Goal: Information Seeking & Learning: Learn about a topic

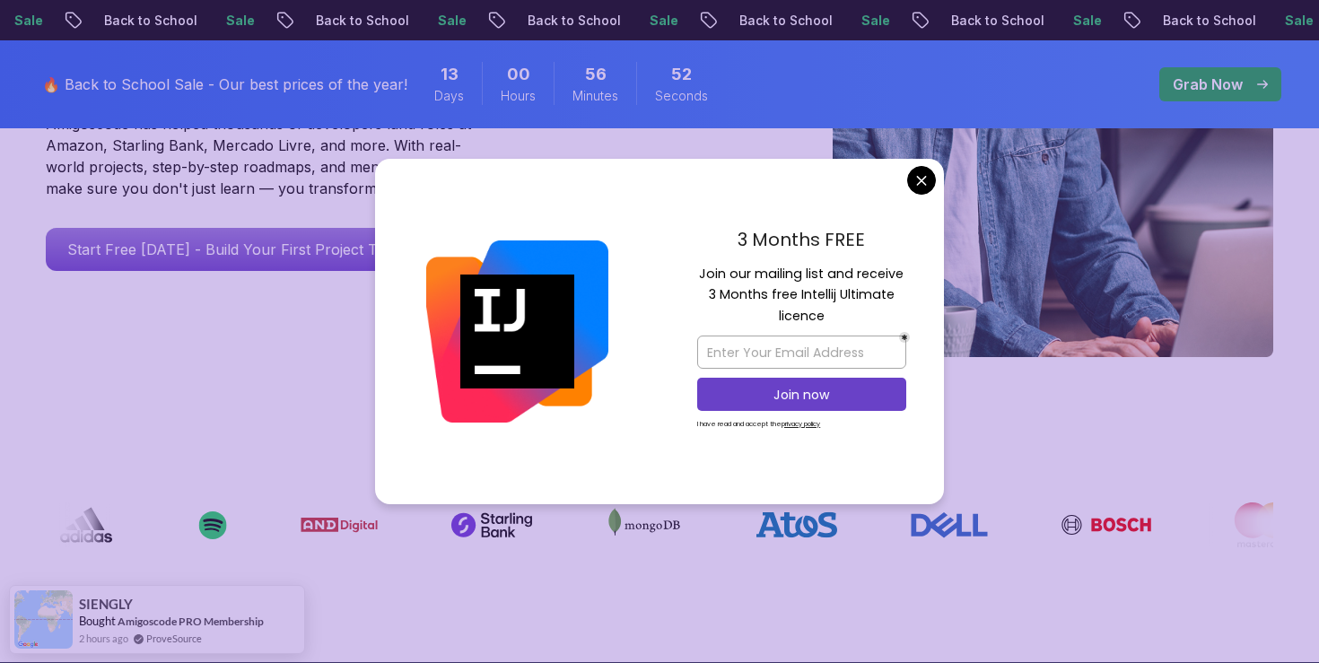
scroll to position [411, 0]
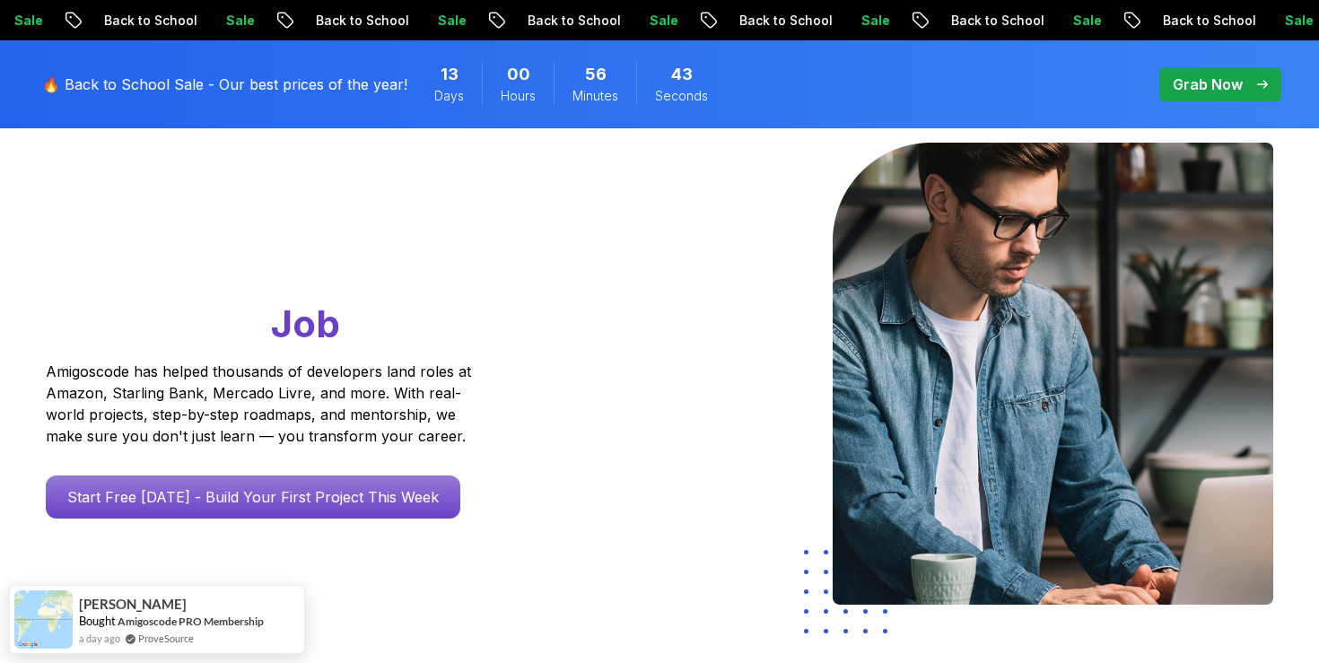
scroll to position [0, 0]
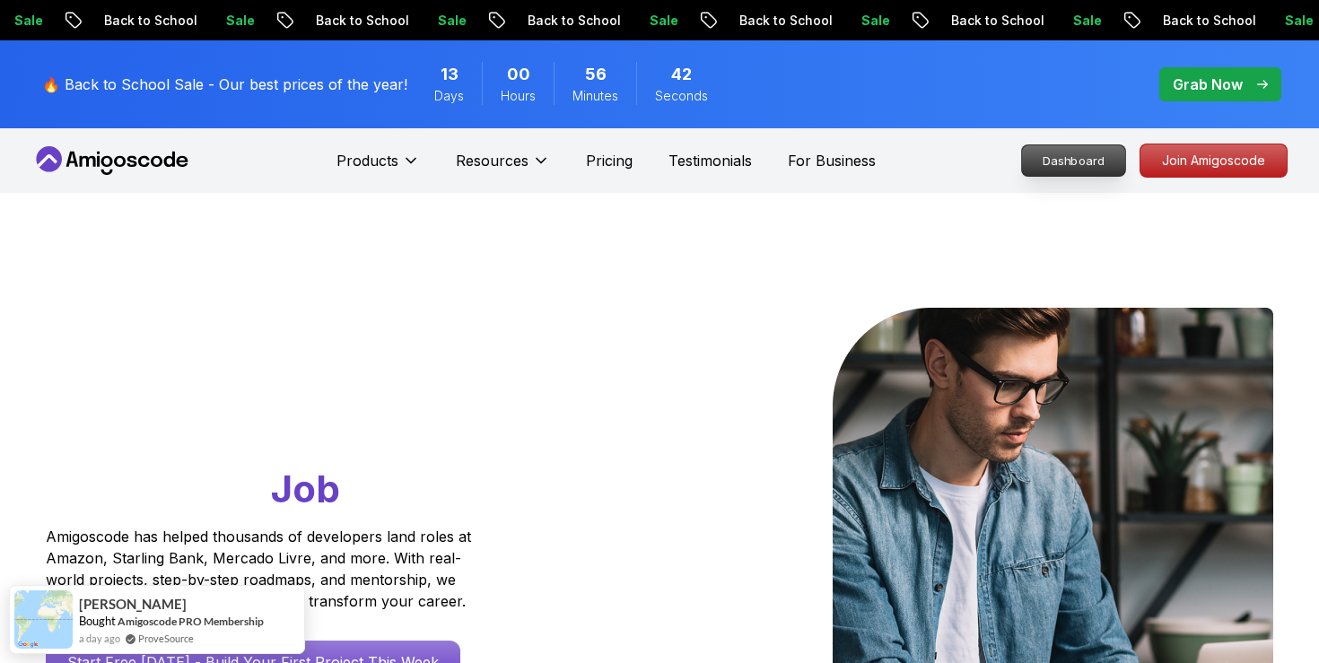
click at [1071, 162] on p "Dashboard" at bounding box center [1073, 160] width 103 height 31
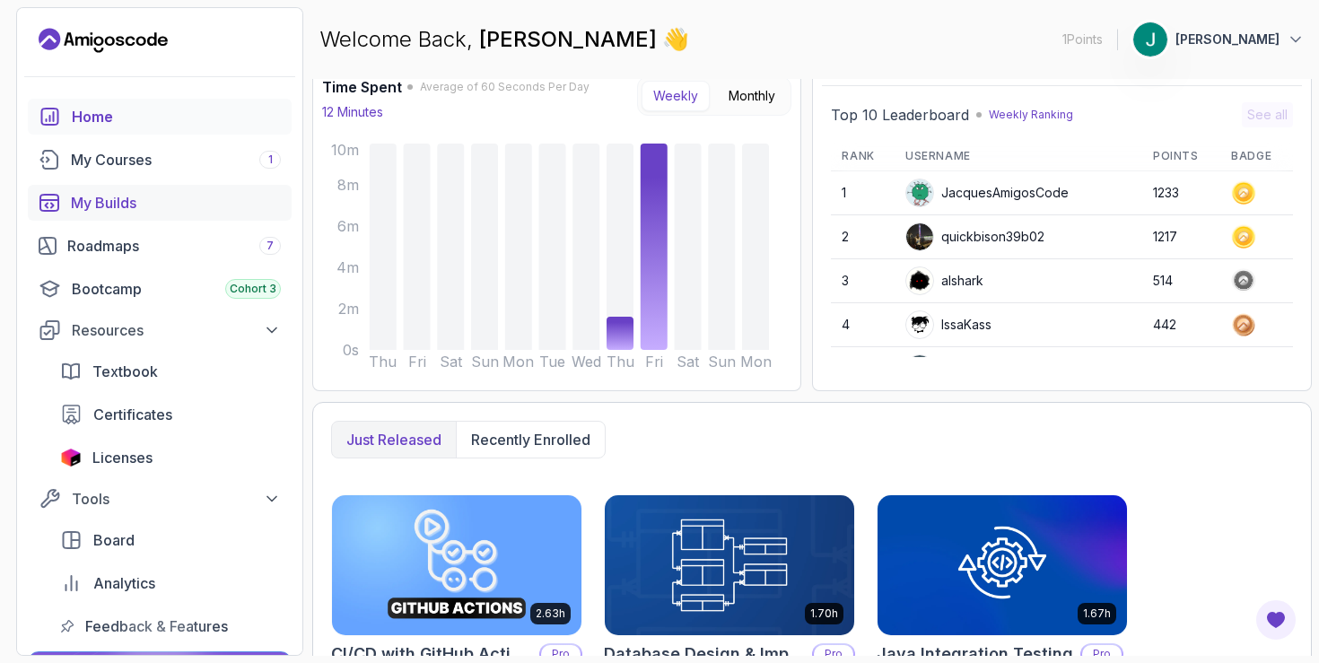
scroll to position [22, 0]
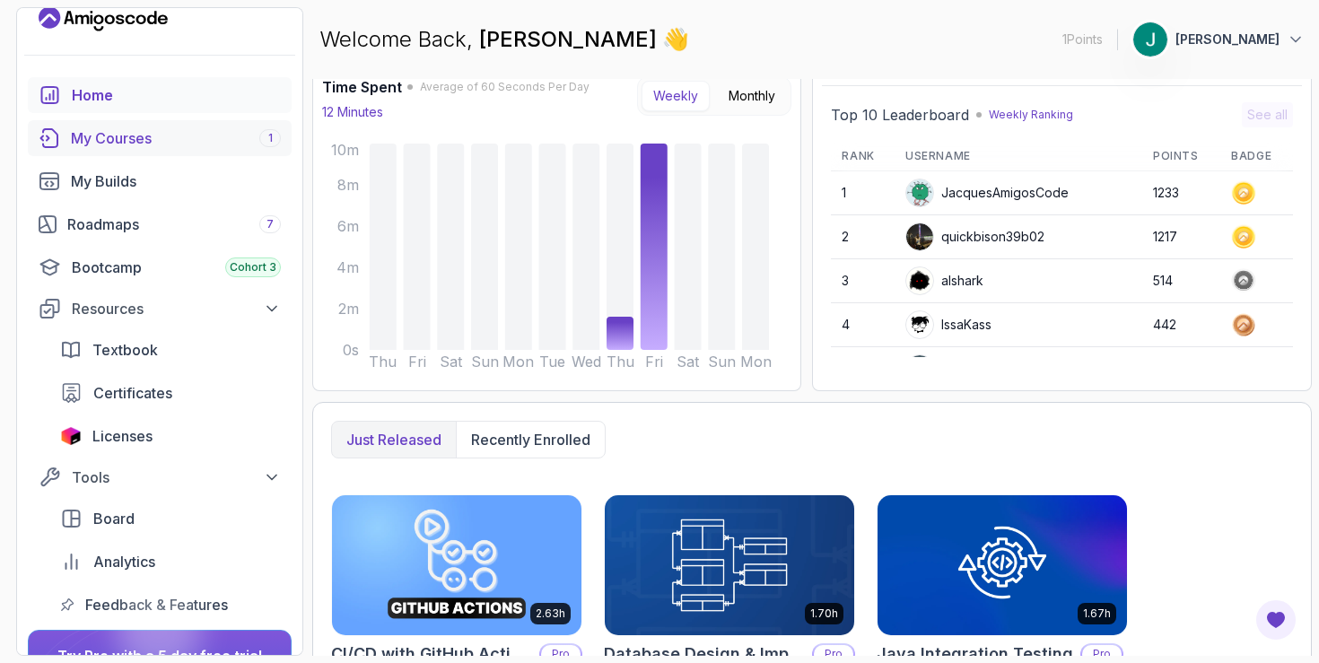
click at [165, 135] on div "My Courses 1" at bounding box center [176, 138] width 210 height 22
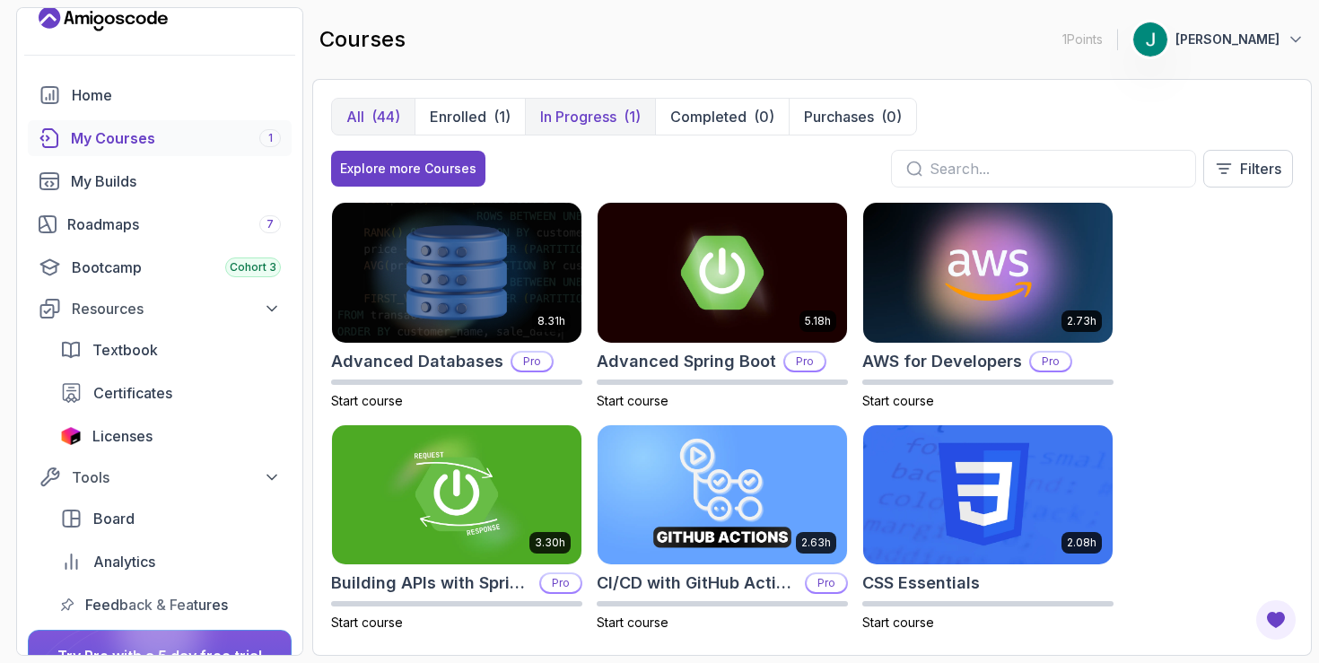
click at [573, 102] on button "In Progress (1)" at bounding box center [590, 117] width 130 height 36
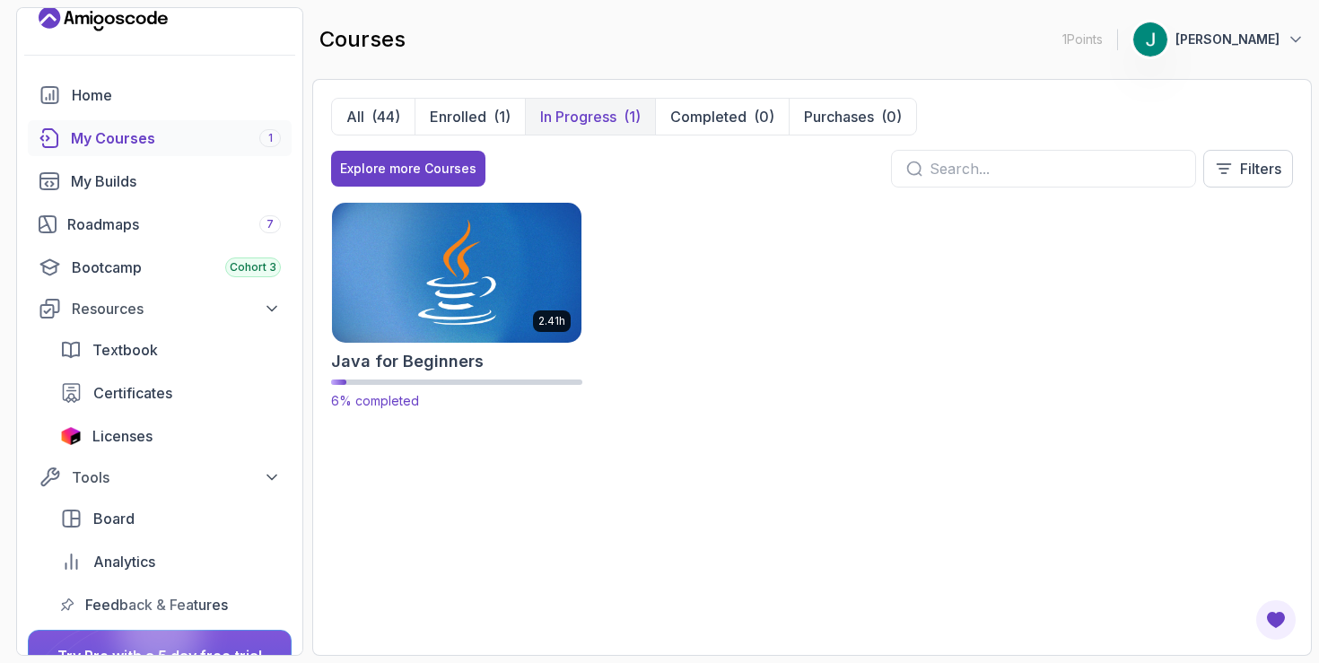
click at [471, 326] on img at bounding box center [457, 272] width 262 height 146
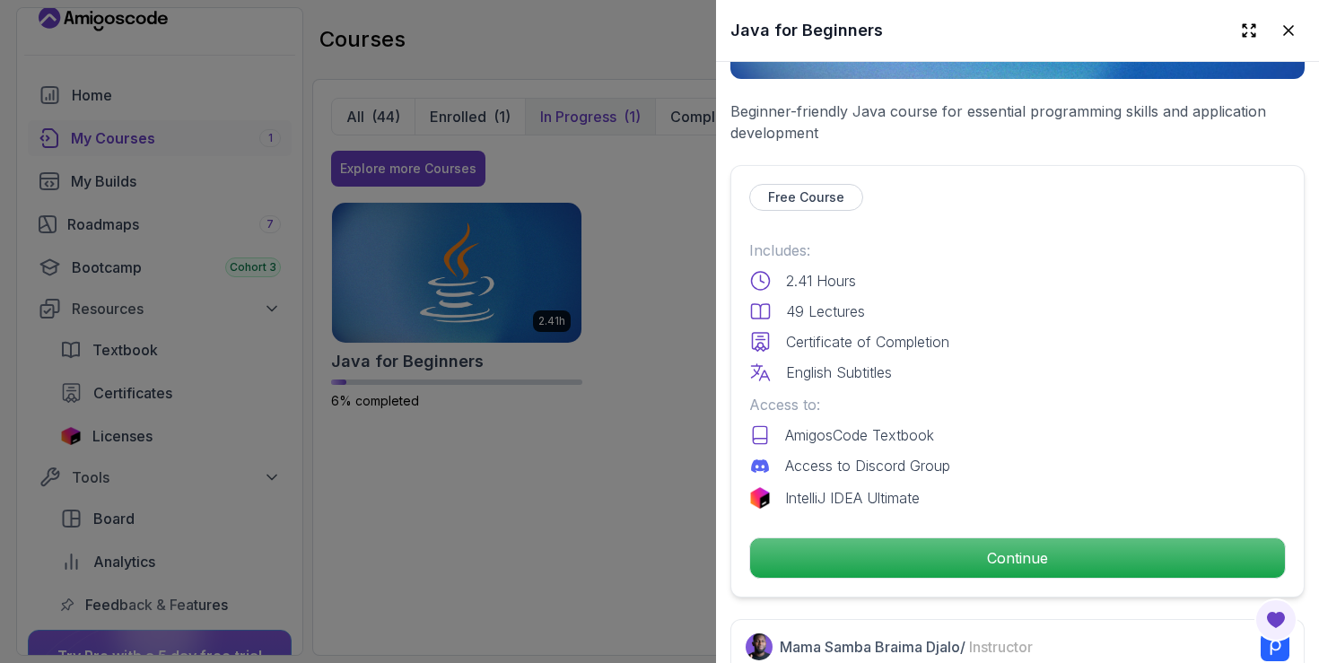
scroll to position [328, 0]
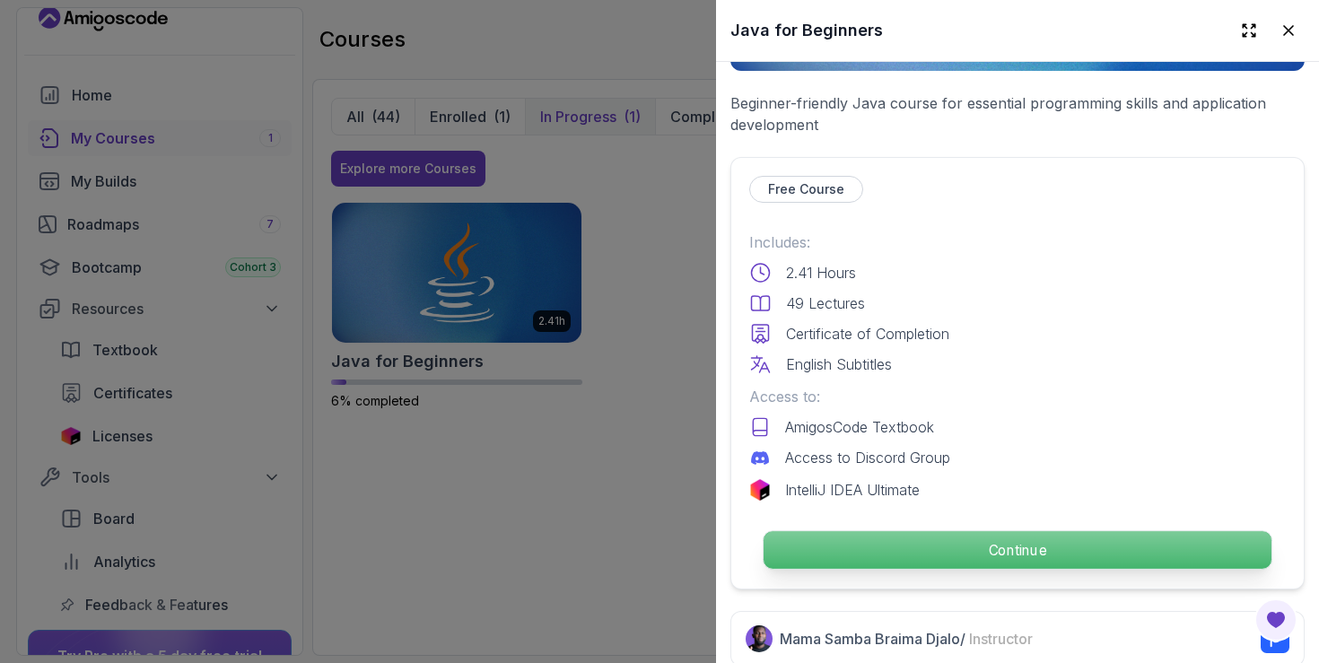
click at [887, 560] on p "Continue" at bounding box center [1018, 550] width 508 height 38
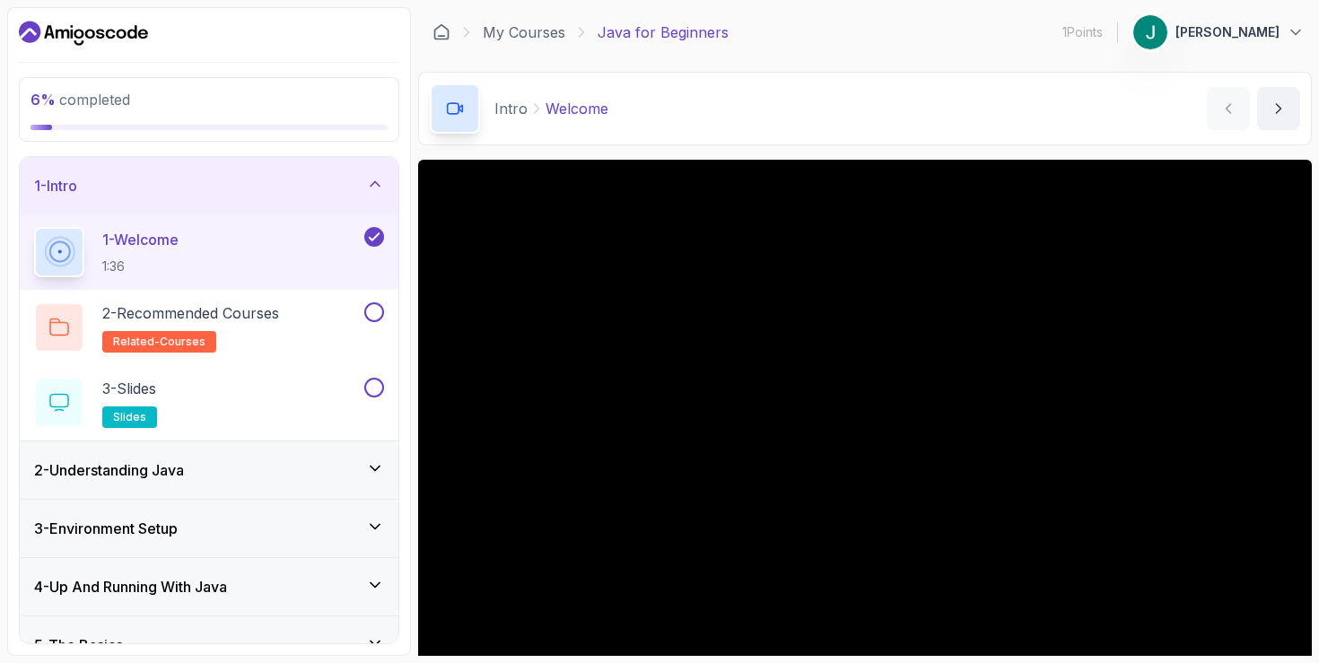
click at [332, 477] on div "2 - Understanding Java" at bounding box center [209, 470] width 350 height 22
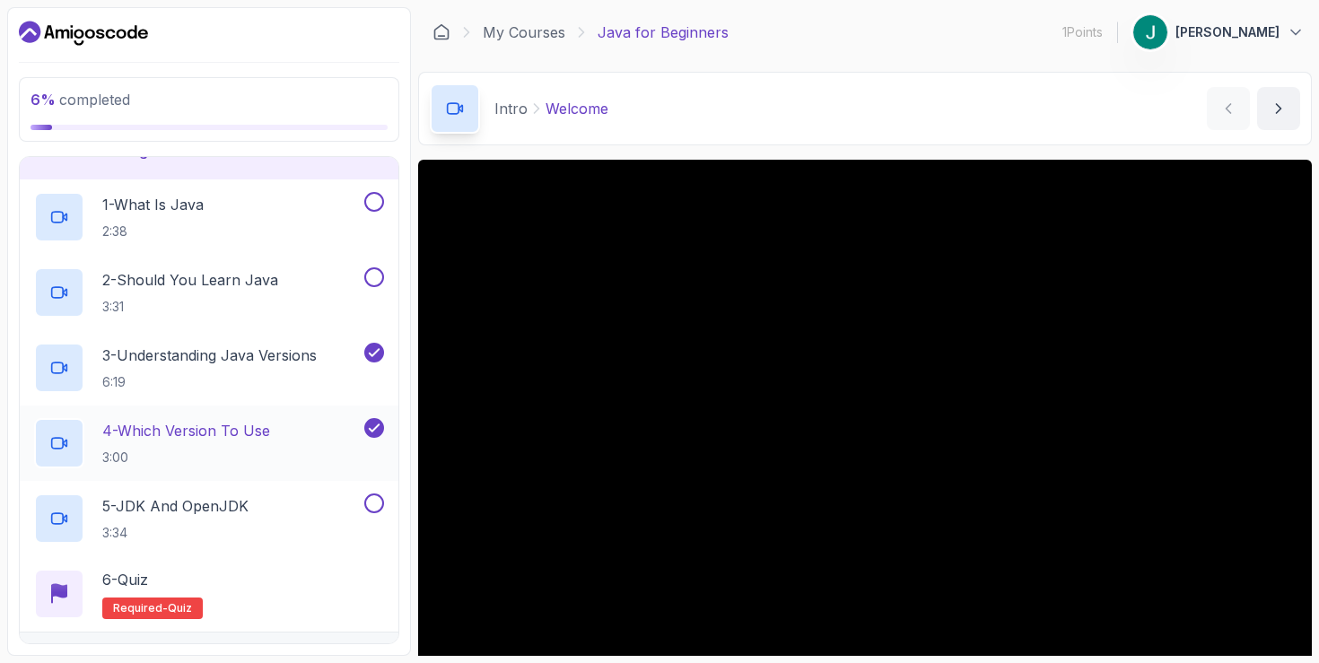
scroll to position [130, 0]
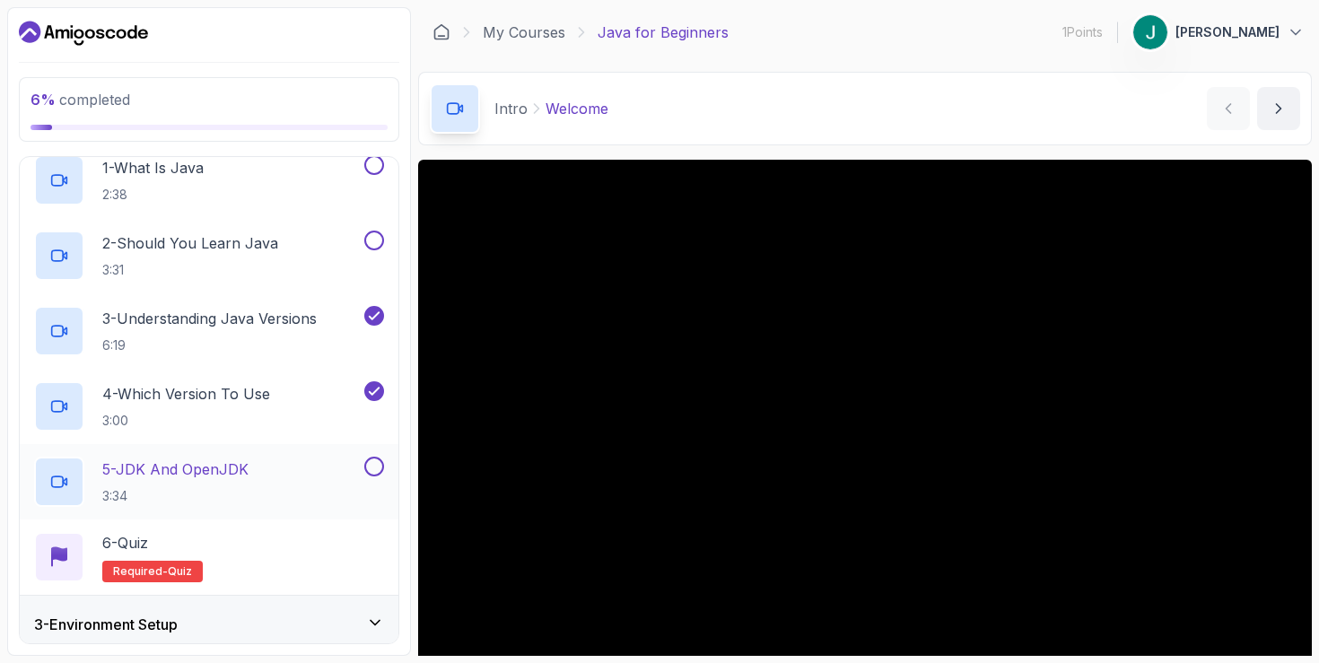
click at [258, 471] on div "5 - JDK And OpenJDK 3:34" at bounding box center [197, 482] width 327 height 50
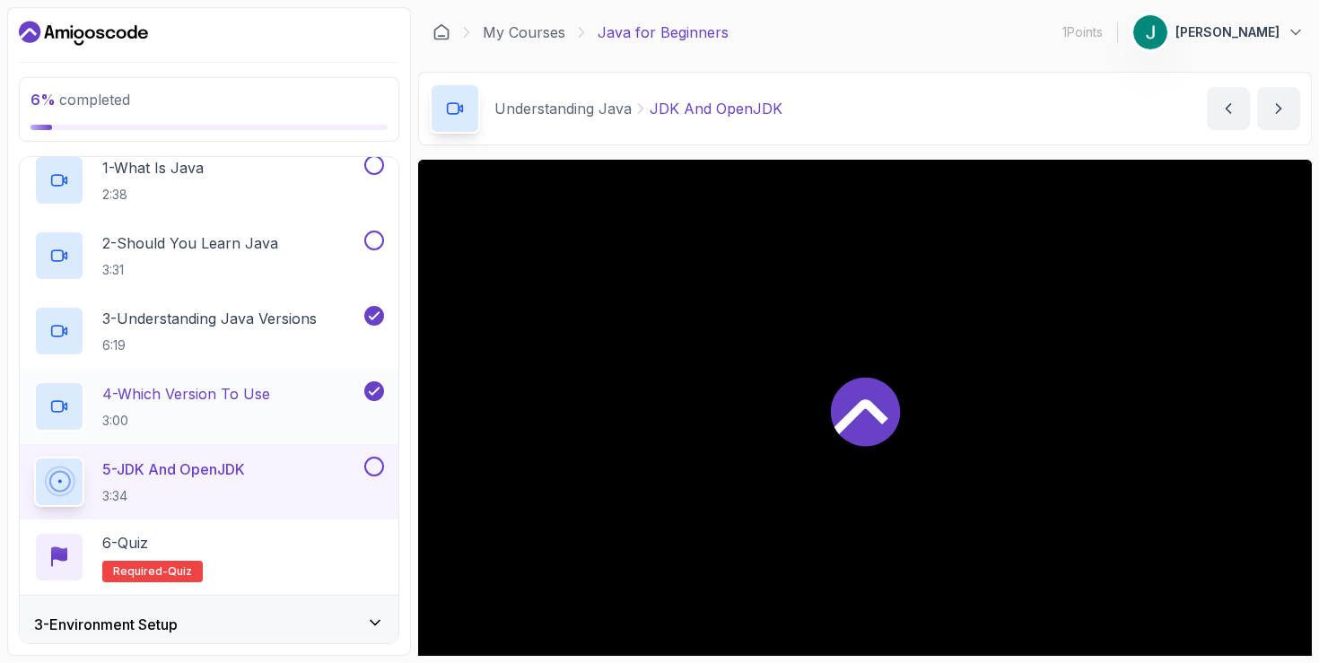
click at [307, 395] on div "4 - Which Version To Use 3:00" at bounding box center [197, 406] width 327 height 50
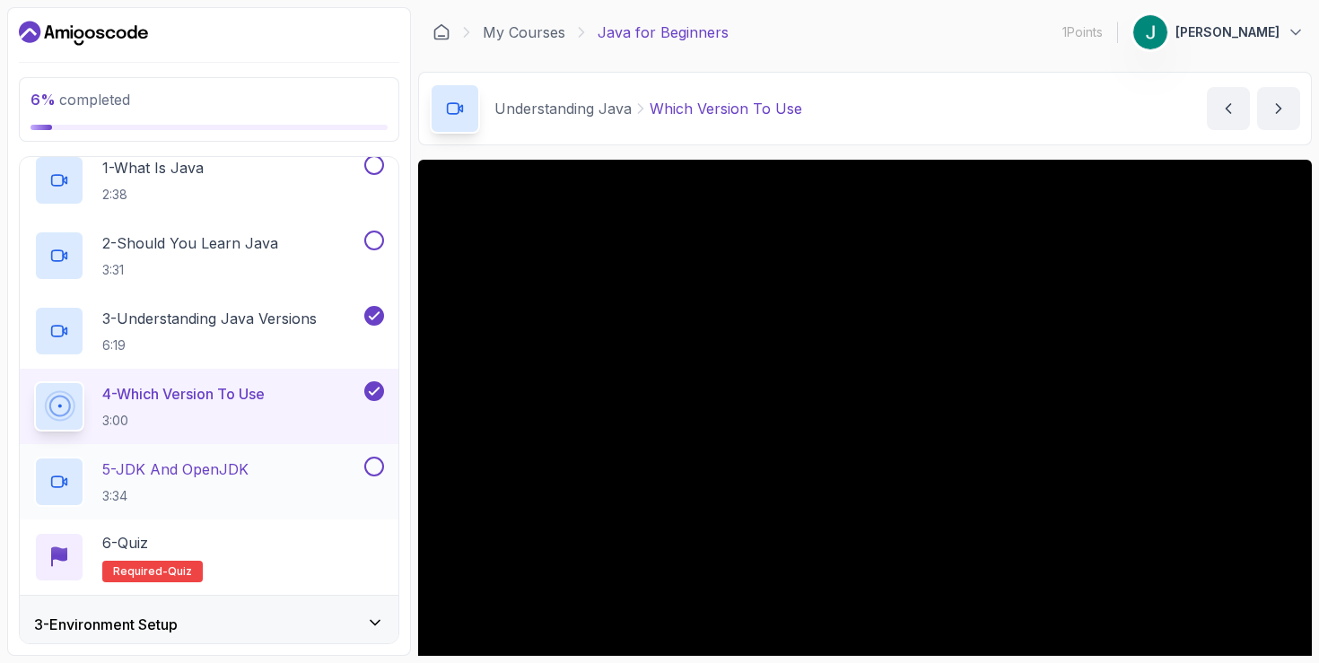
click at [305, 485] on div "5 - JDK And OpenJDK 3:34" at bounding box center [197, 482] width 327 height 50
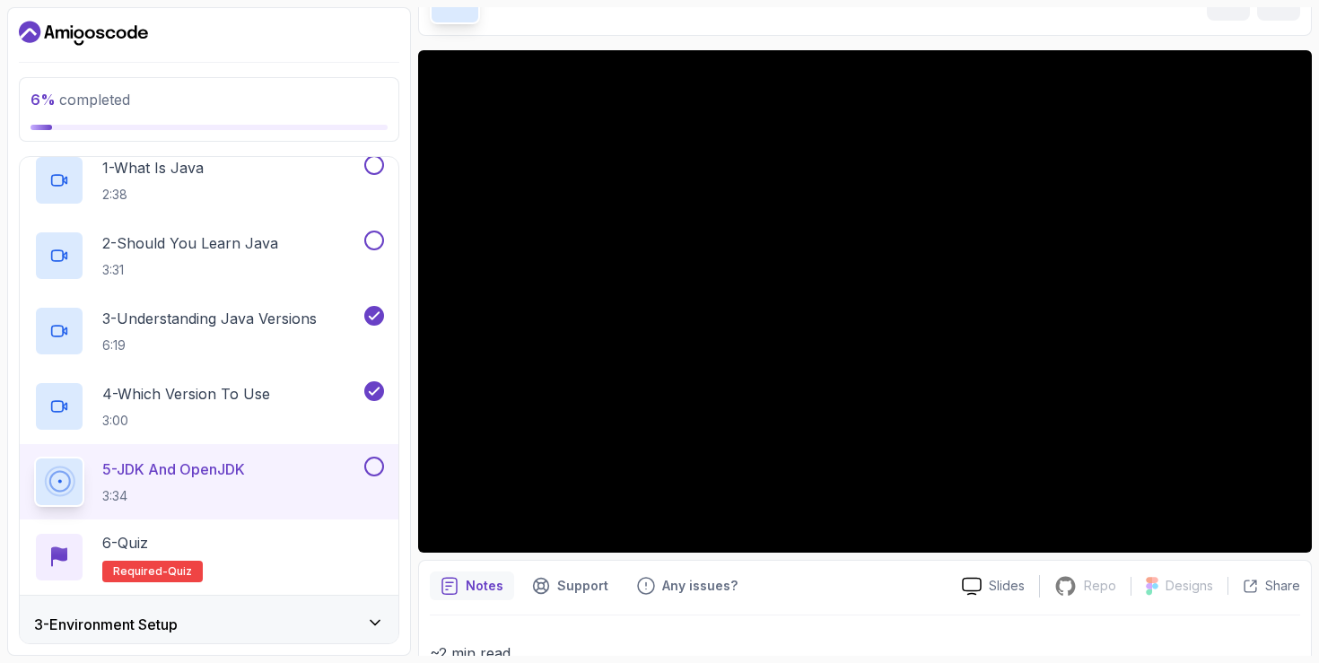
scroll to position [112, 0]
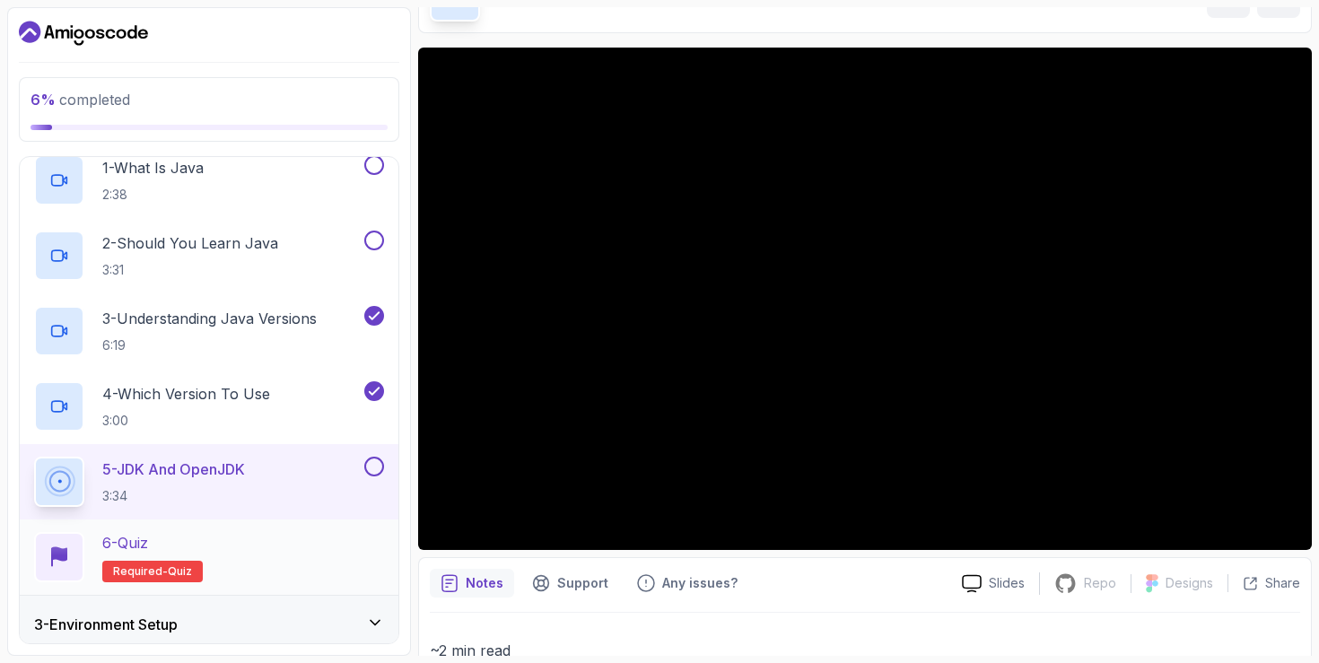
click at [330, 549] on div "6 - Quiz Required- quiz" at bounding box center [209, 557] width 350 height 50
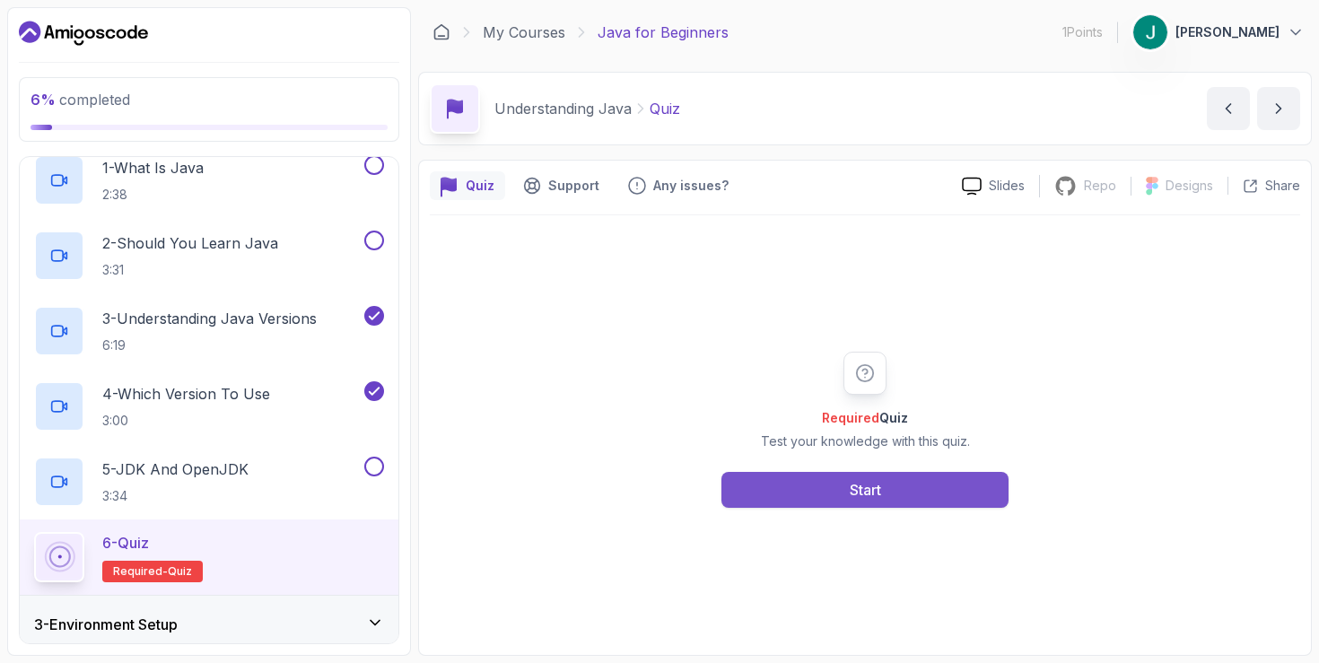
click at [850, 488] on div "Start" at bounding box center [865, 490] width 31 height 22
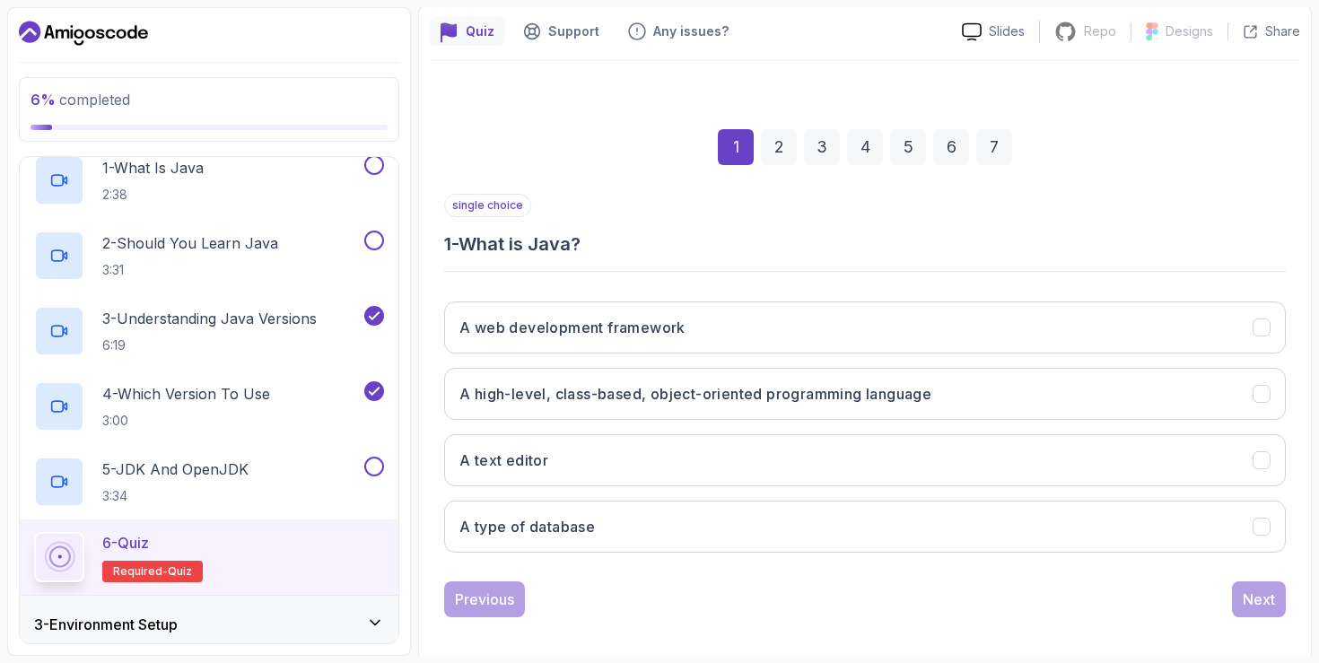
scroll to position [167, 0]
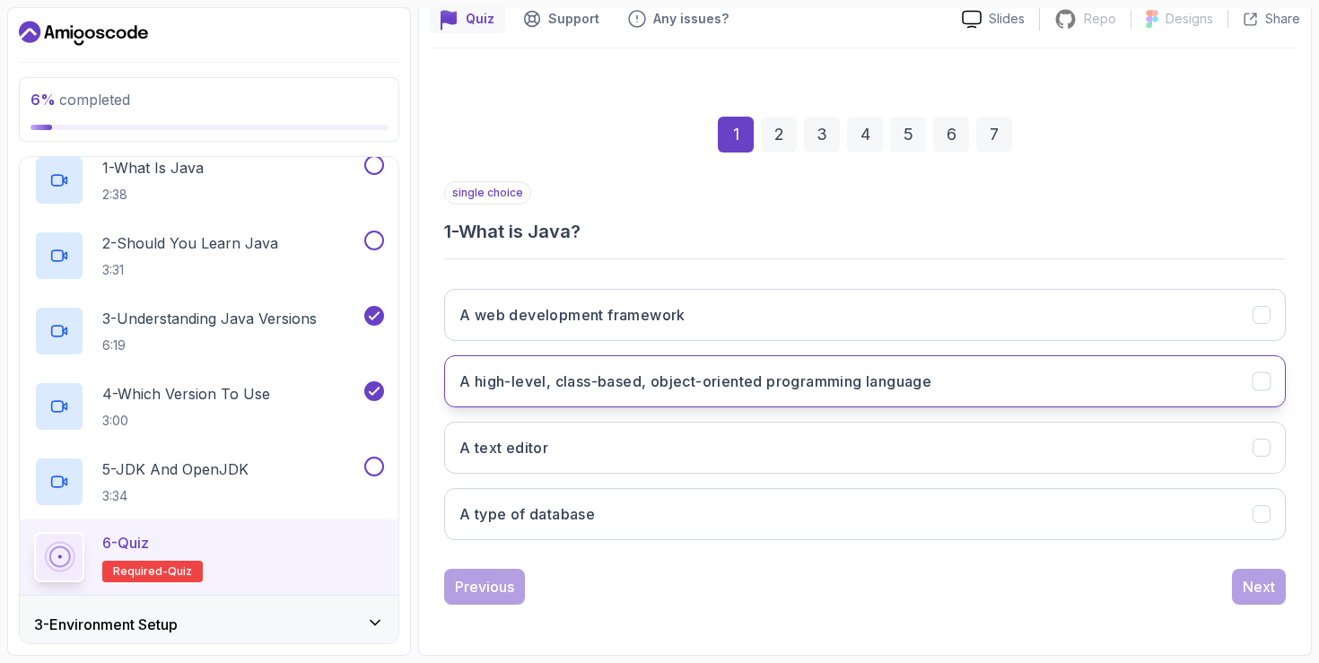
click at [770, 386] on h3 "A high-level, class-based, object-oriented programming language" at bounding box center [695, 382] width 472 height 22
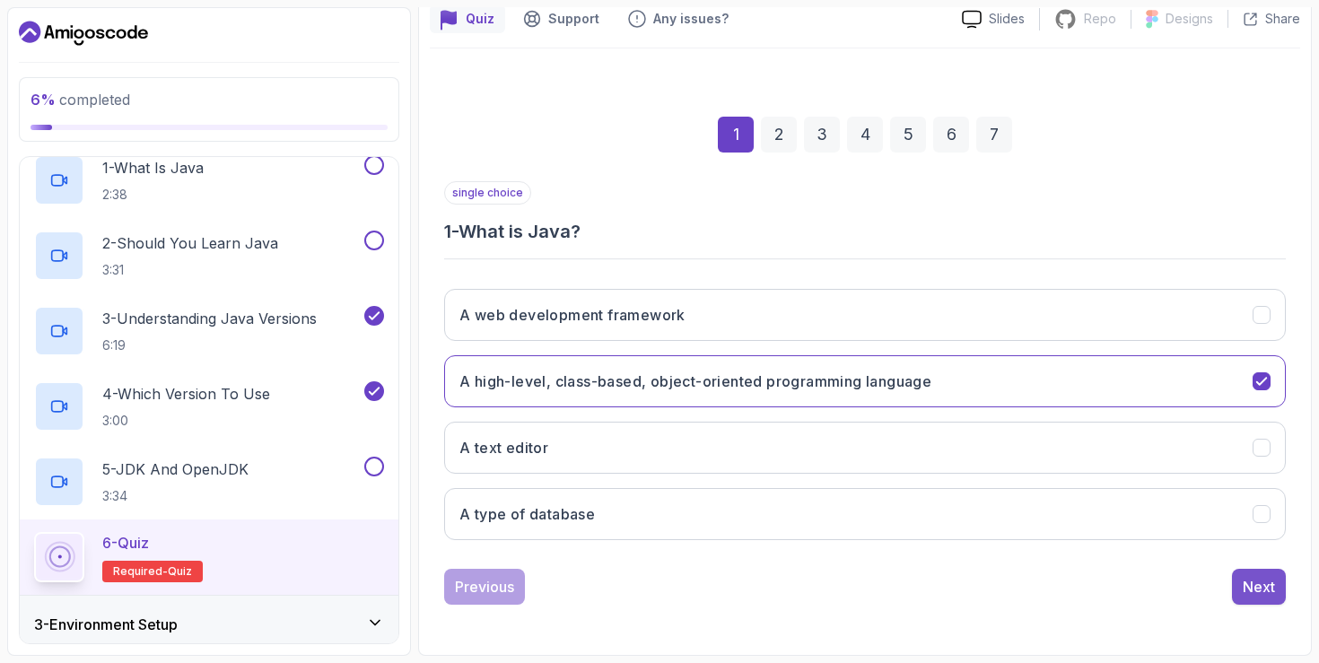
click at [1273, 583] on div "Next" at bounding box center [1259, 587] width 32 height 22
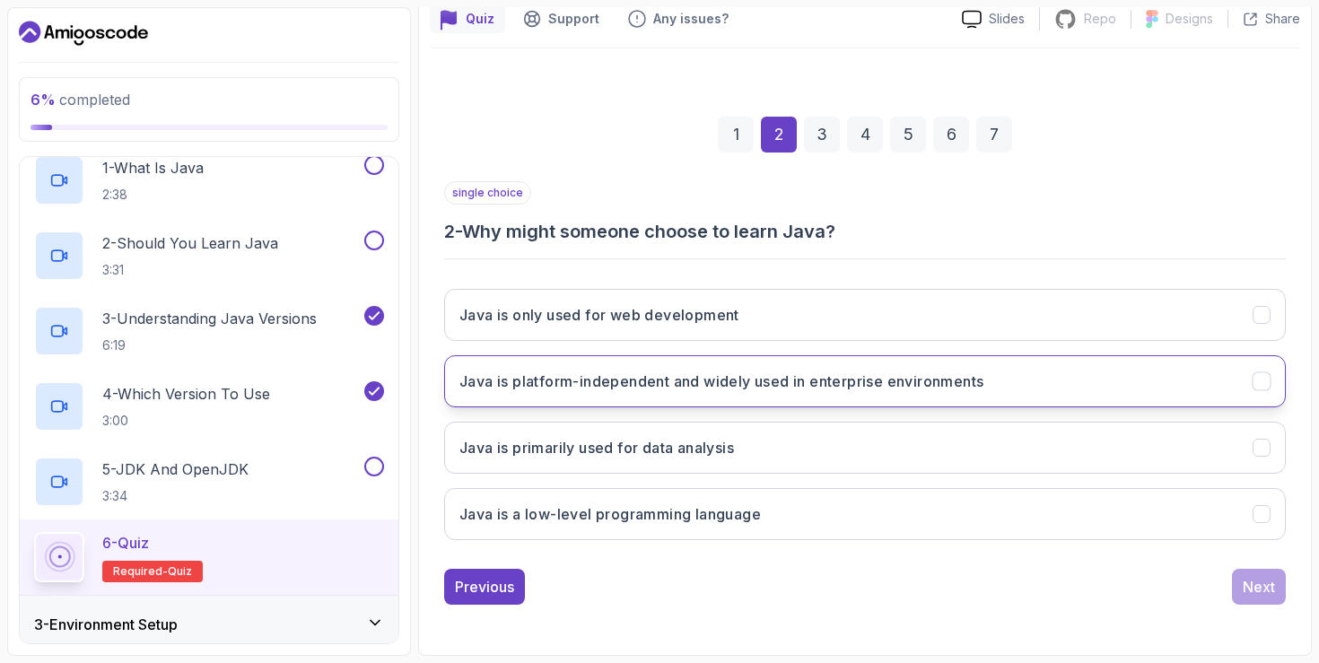
click at [908, 393] on button "Java is platform-independent and widely used in enterprise environments" at bounding box center [865, 381] width 842 height 52
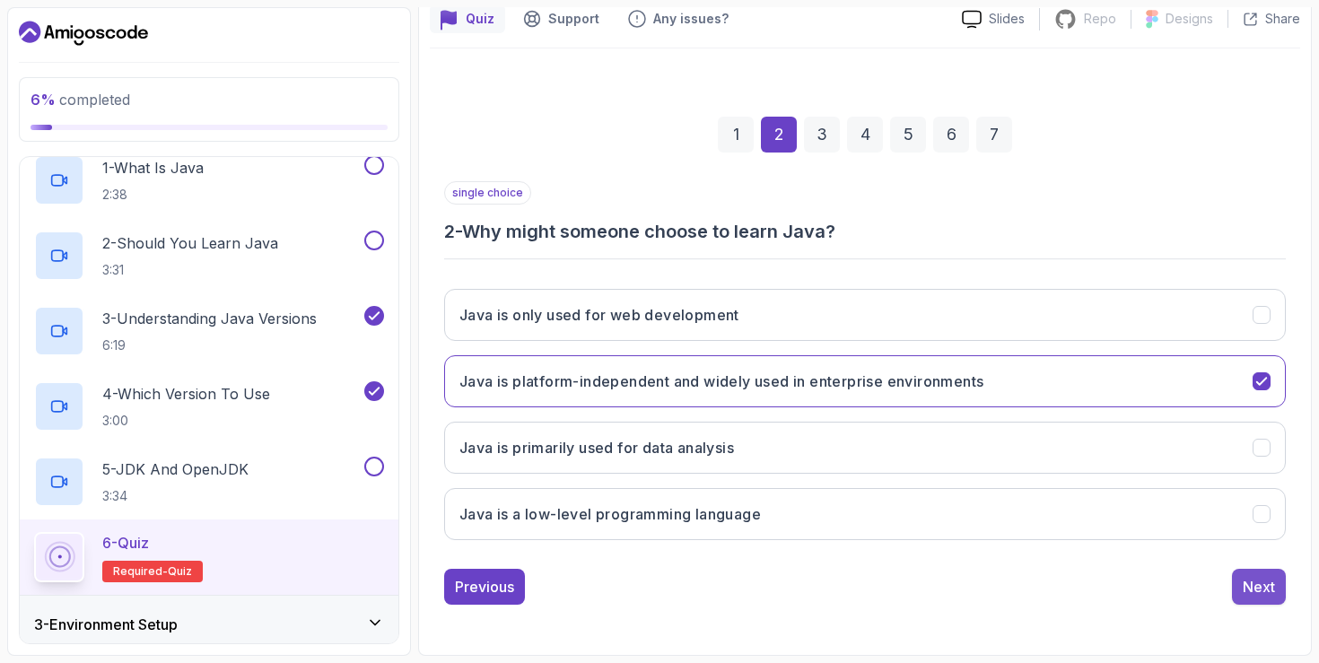
click at [1282, 592] on button "Next" at bounding box center [1259, 587] width 54 height 36
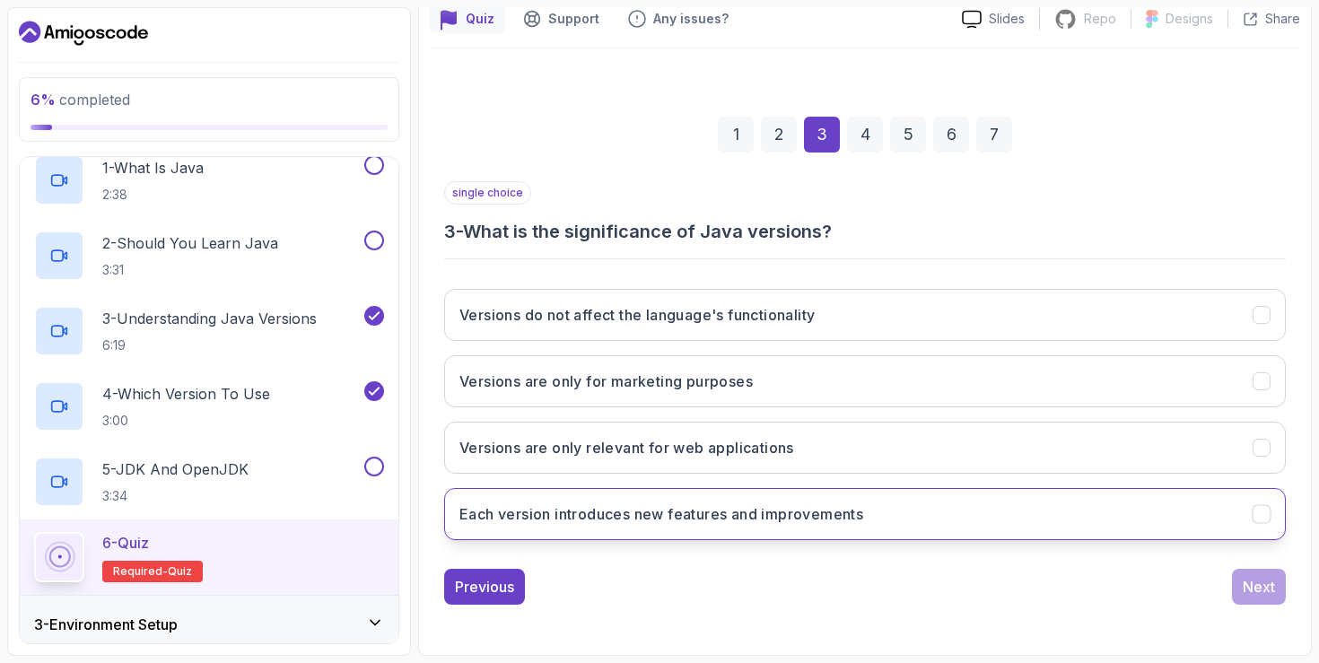
click at [807, 509] on h3 "Each version introduces new features and improvements" at bounding box center [661, 514] width 404 height 22
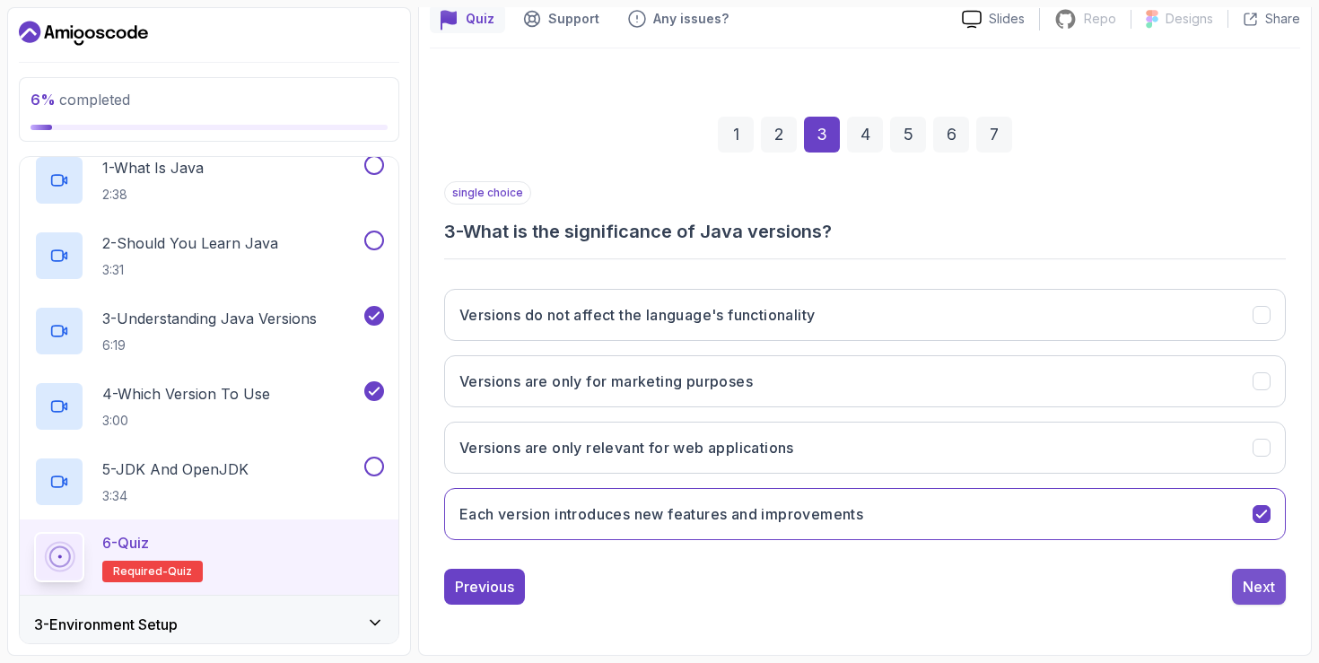
click at [1261, 595] on div "Next" at bounding box center [1259, 587] width 32 height 22
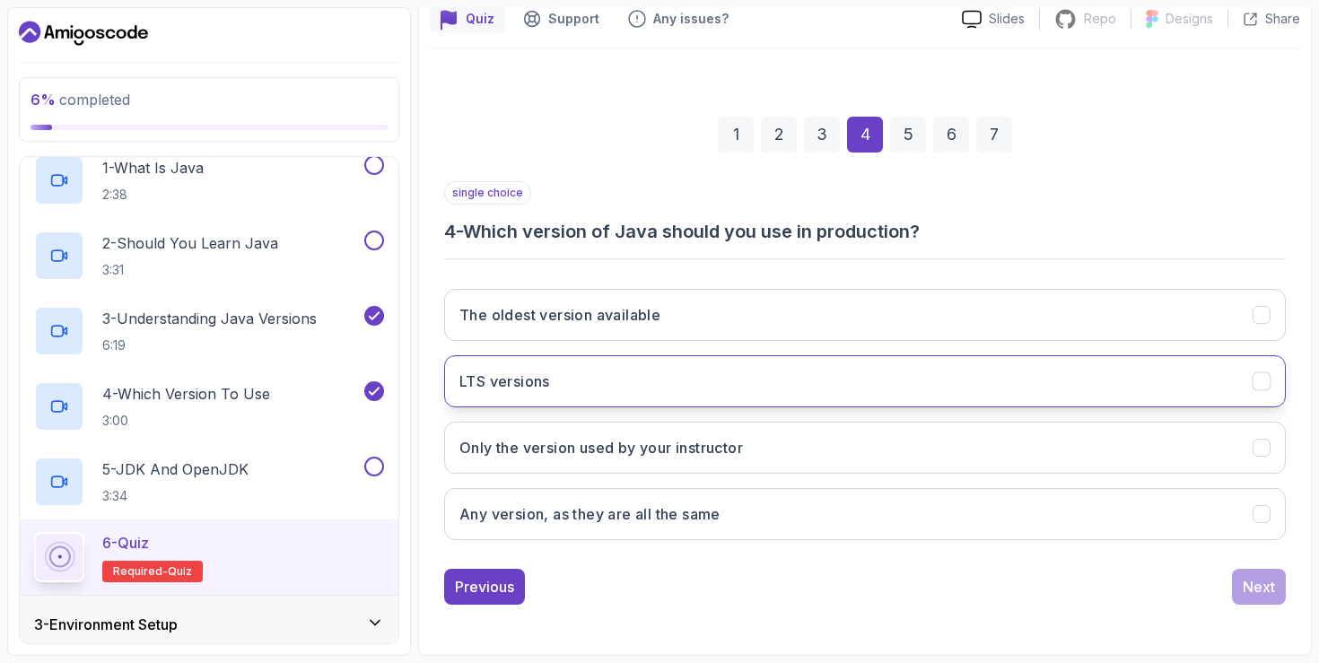
click at [924, 398] on button "LTS versions" at bounding box center [865, 381] width 842 height 52
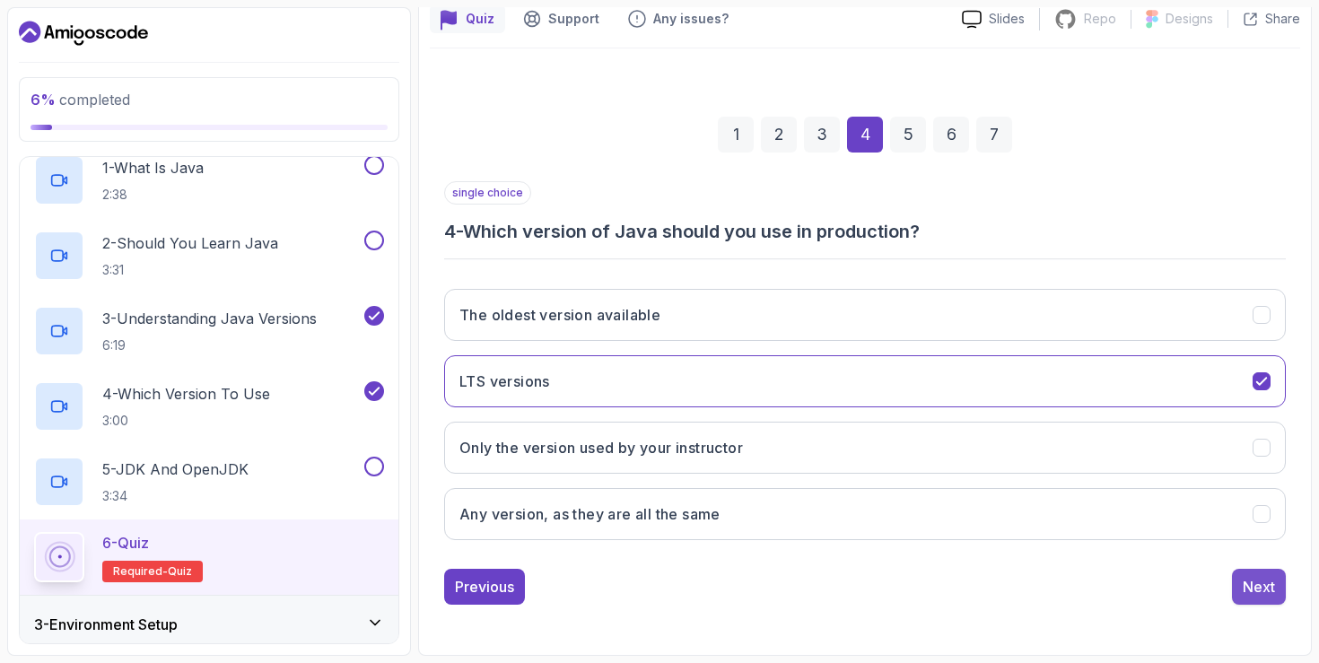
click at [1261, 591] on div "Next" at bounding box center [1259, 587] width 32 height 22
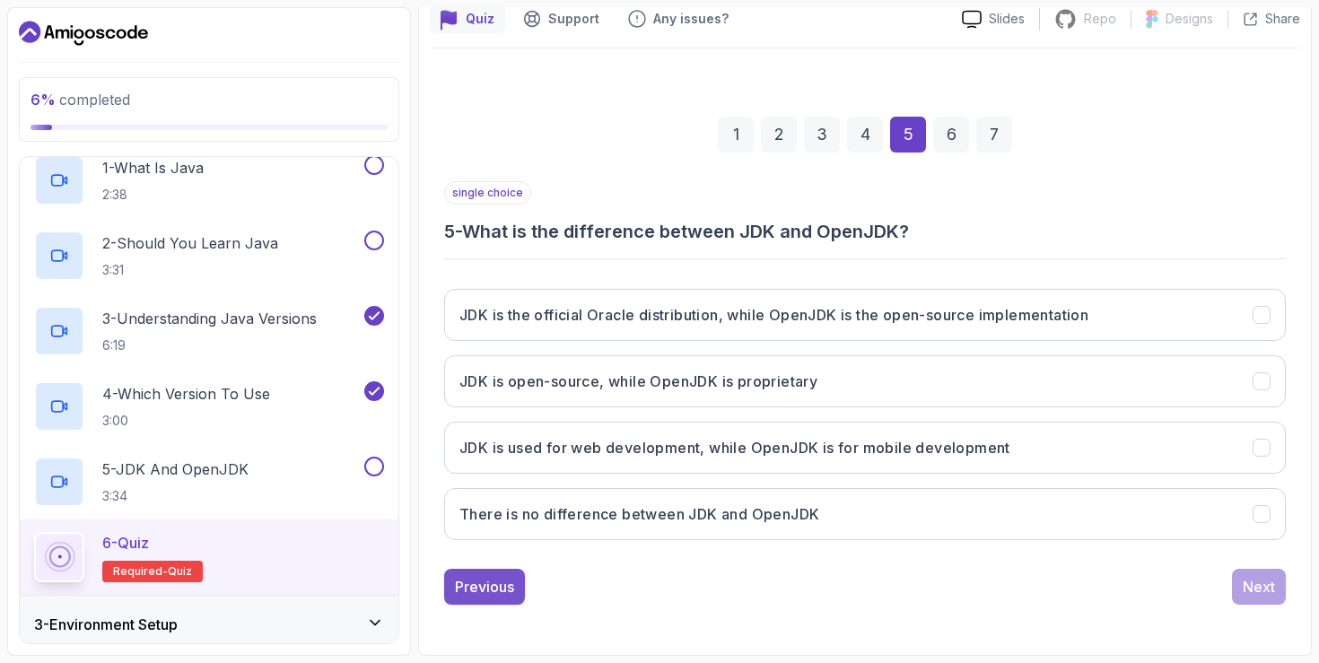
click at [464, 584] on div "Previous" at bounding box center [484, 587] width 59 height 22
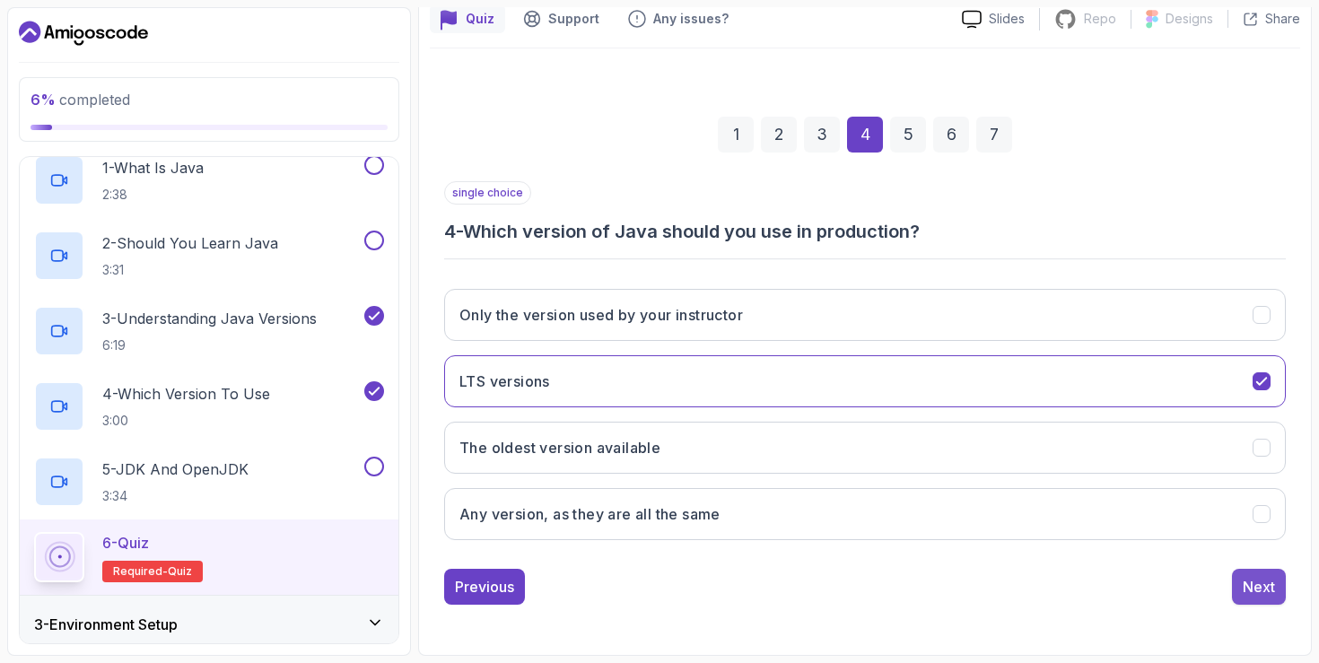
click at [1253, 586] on div "Next" at bounding box center [1259, 587] width 32 height 22
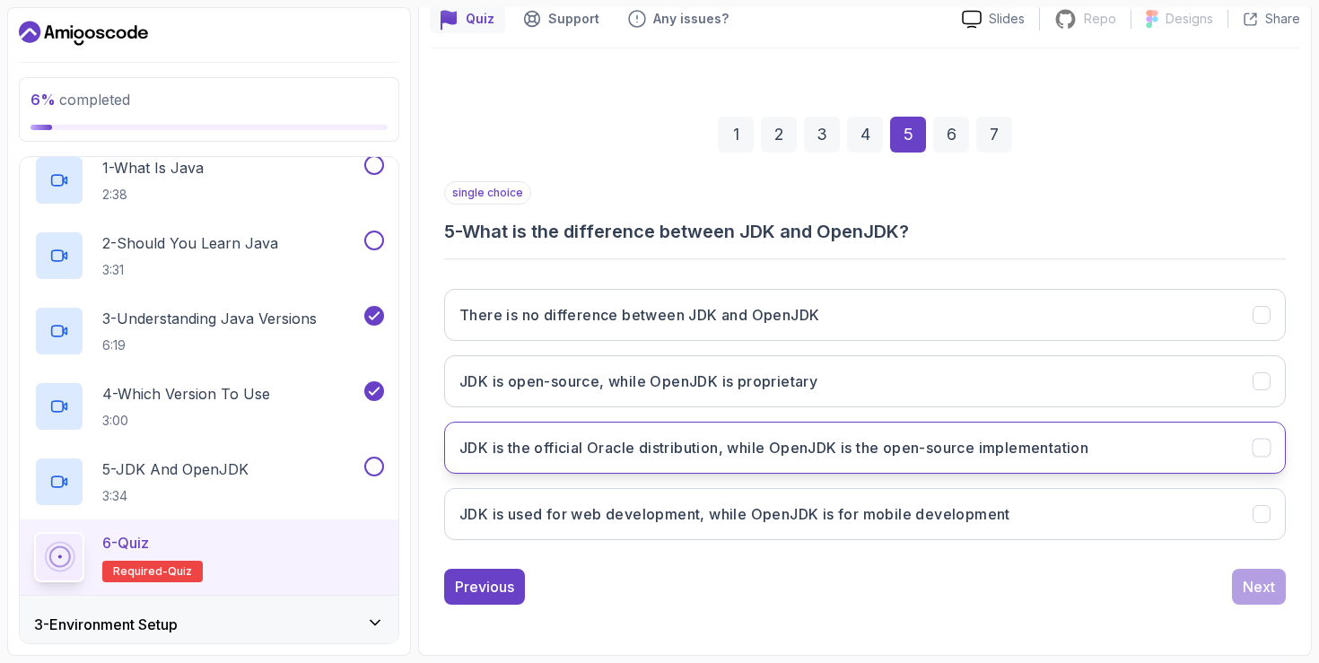
click at [705, 442] on h3 "JDK is the official Oracle distribution, while OpenJDK is the open-source imple…" at bounding box center [773, 448] width 629 height 22
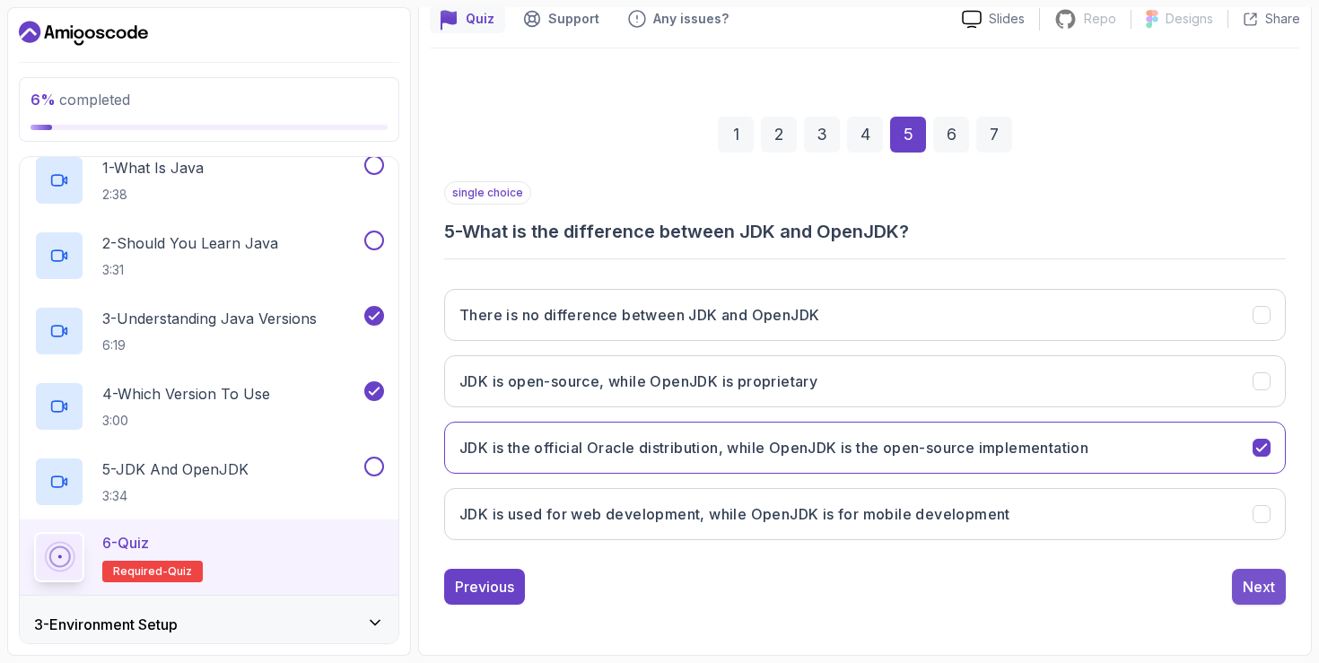
click at [1260, 581] on div "Next" at bounding box center [1259, 587] width 32 height 22
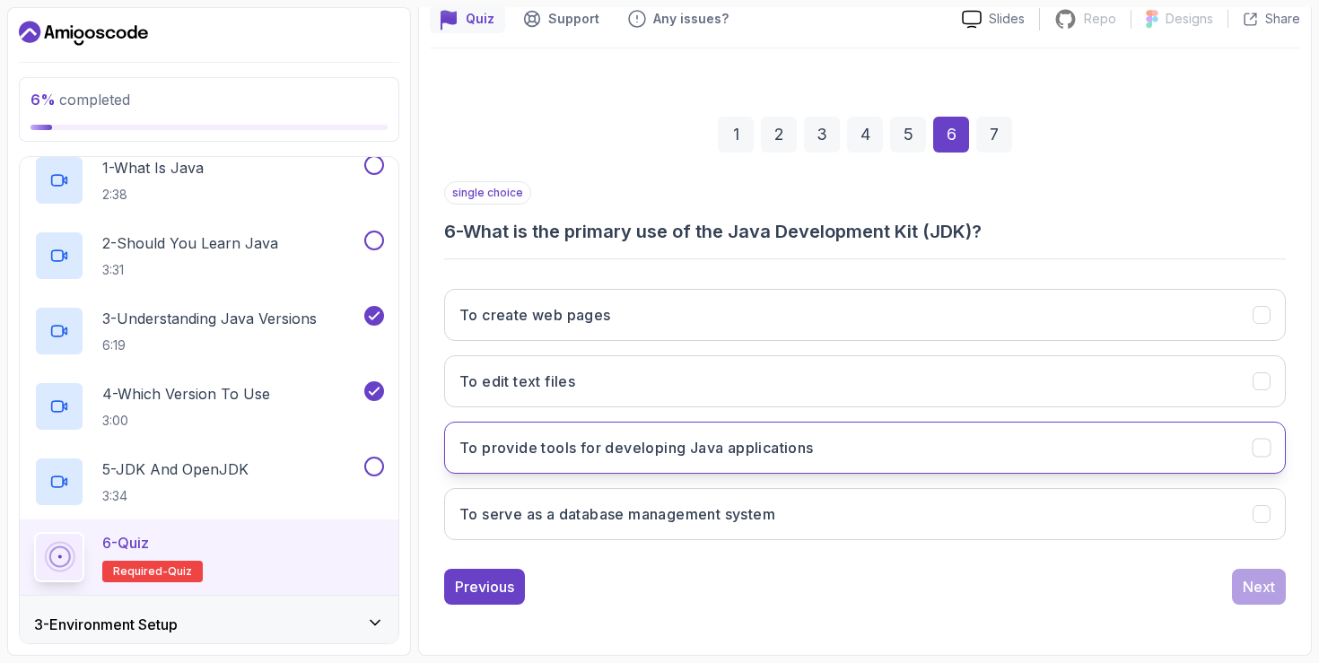
click at [840, 458] on button "To provide tools for developing Java applications" at bounding box center [865, 448] width 842 height 52
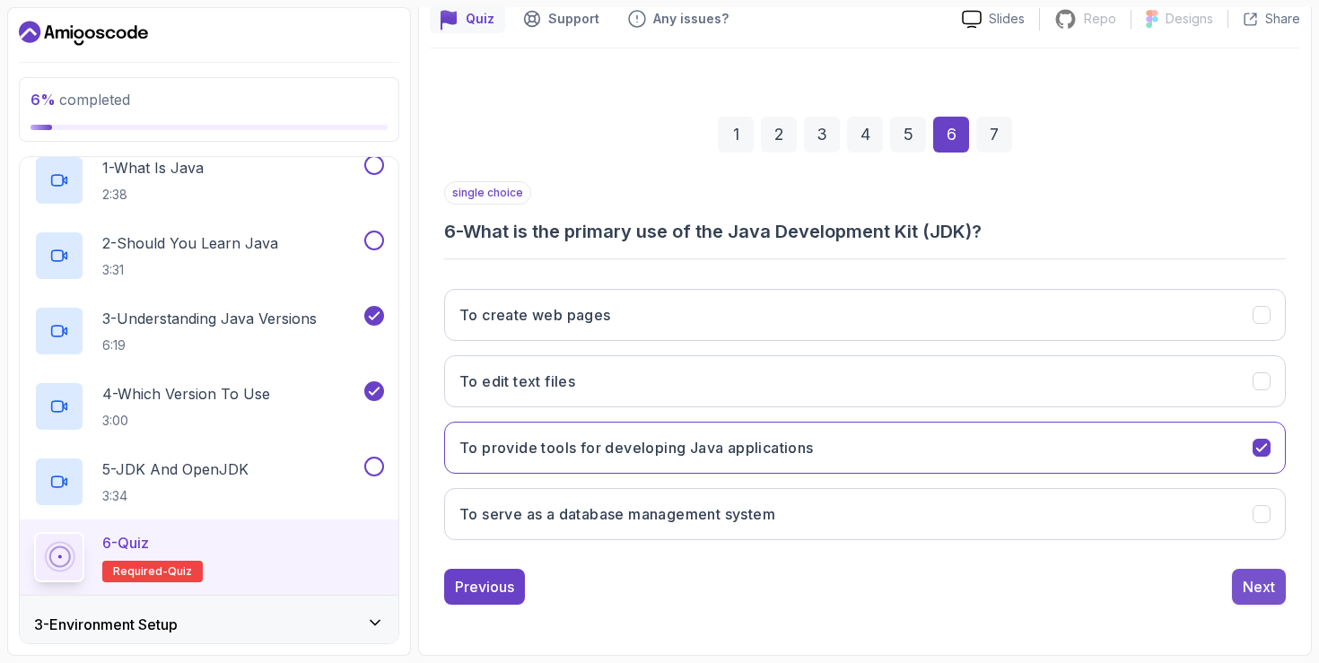
click at [1268, 594] on div "Next" at bounding box center [1259, 587] width 32 height 22
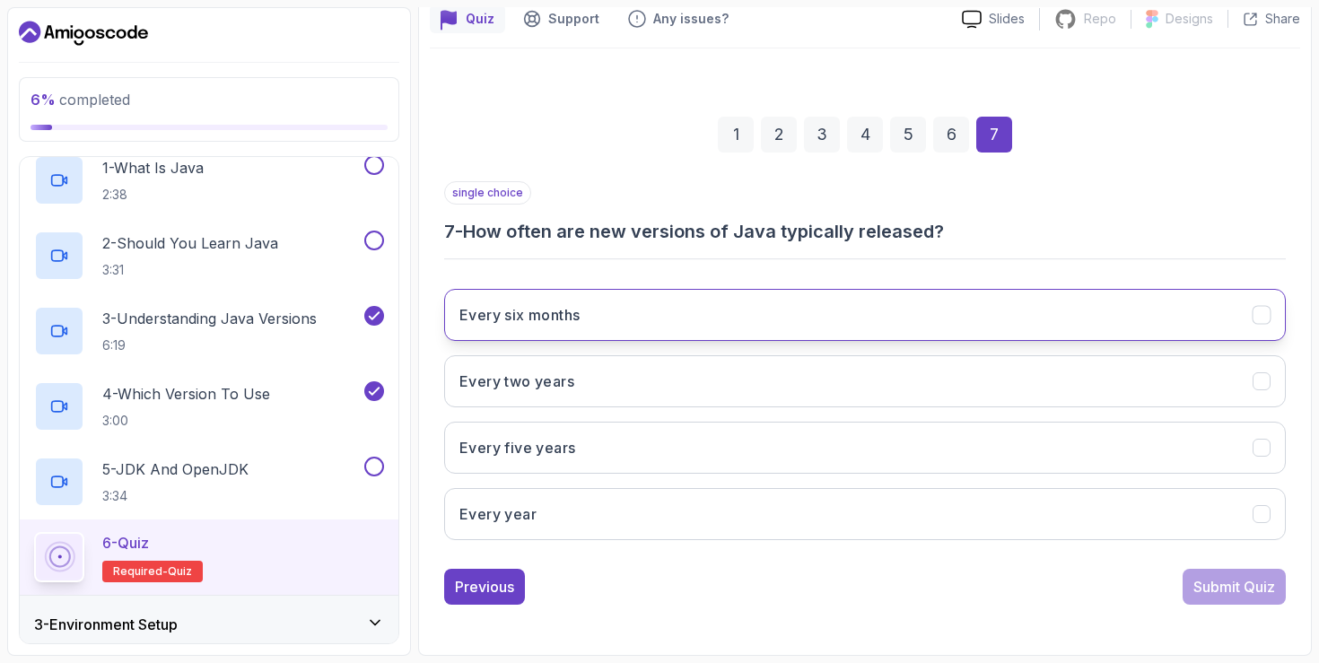
click at [879, 313] on button "Every six months" at bounding box center [865, 315] width 842 height 52
click at [1247, 585] on div "Submit Quiz" at bounding box center [1235, 587] width 82 height 22
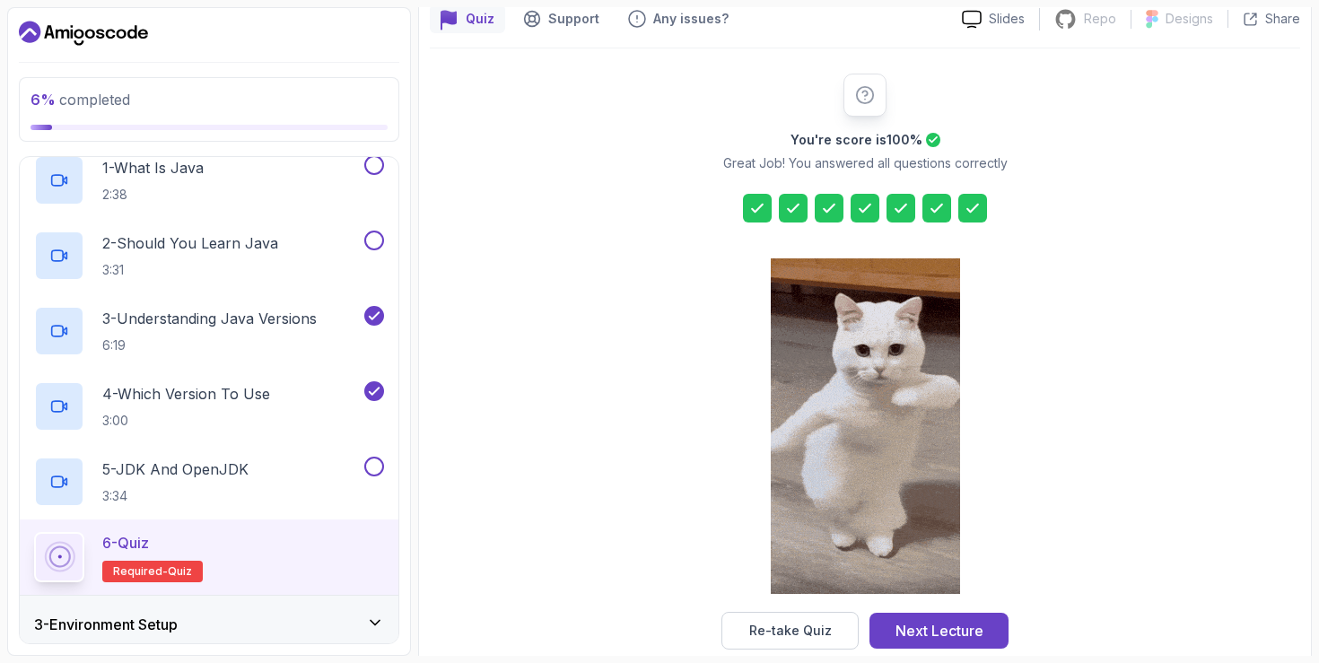
scroll to position [197, 0]
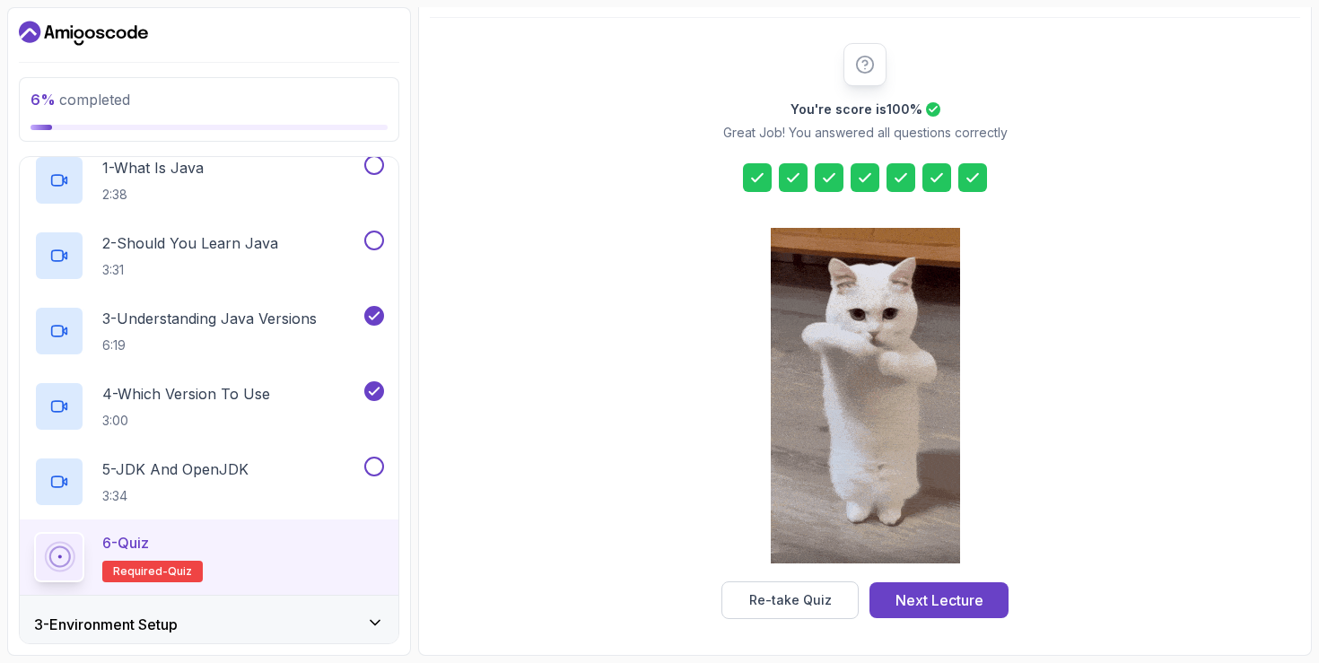
click at [755, 171] on icon at bounding box center [757, 178] width 18 height 18
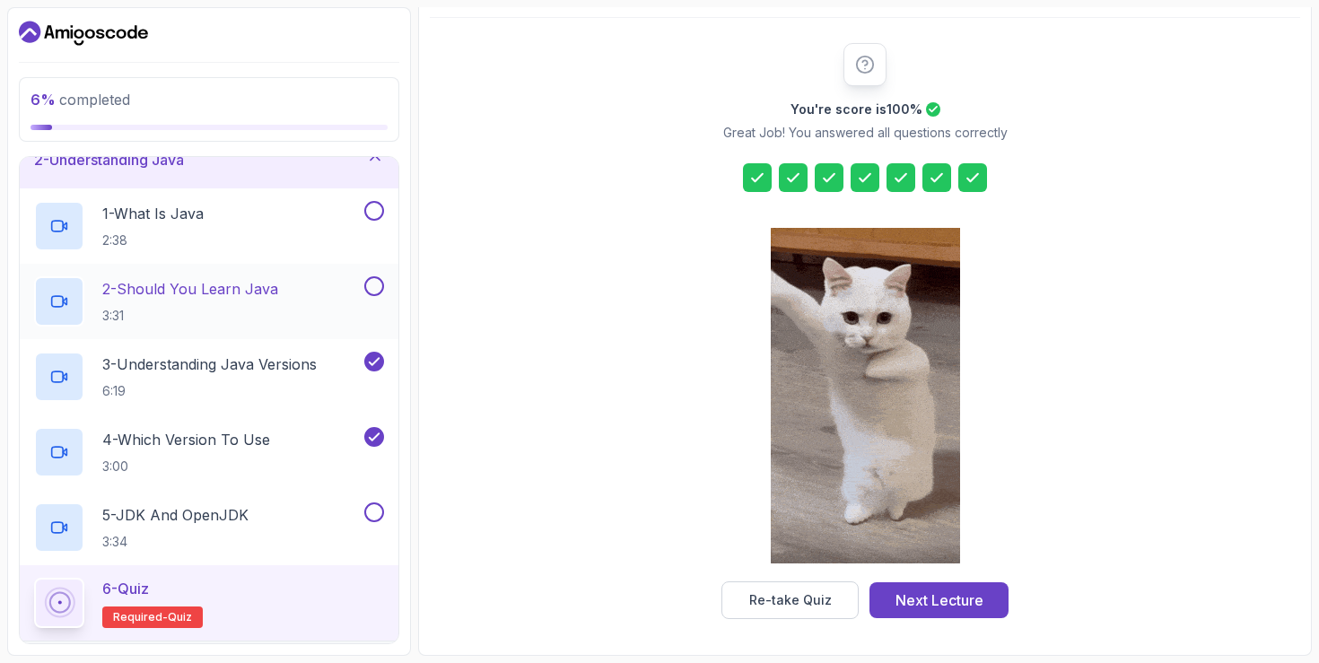
scroll to position [266, 0]
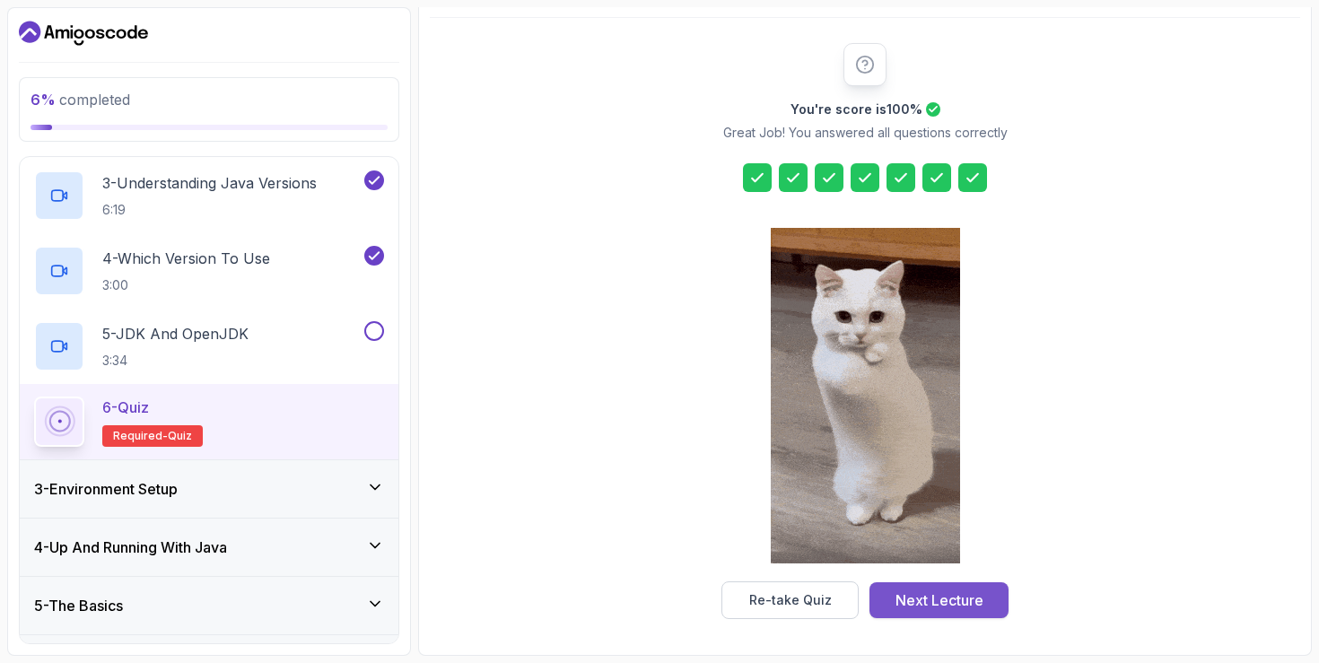
click at [926, 602] on div "Next Lecture" at bounding box center [940, 601] width 88 height 22
